Goal: Task Accomplishment & Management: Use online tool/utility

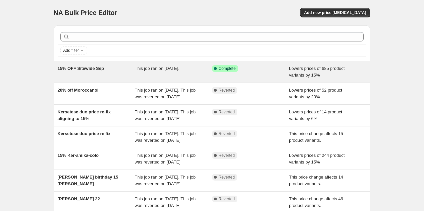
click at [145, 71] on span "This job ran on [DATE]." at bounding box center [157, 68] width 45 height 5
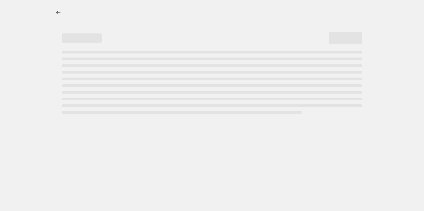
select select "percentage"
select select "product_status"
select select "collection"
select select "not_equal"
select select "tag"
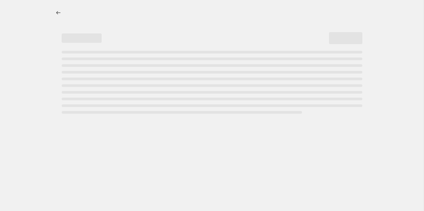
select select "not_equal"
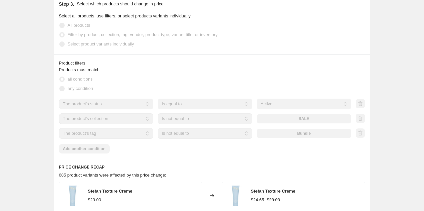
scroll to position [382, 0]
